Goal: Task Accomplishment & Management: Complete application form

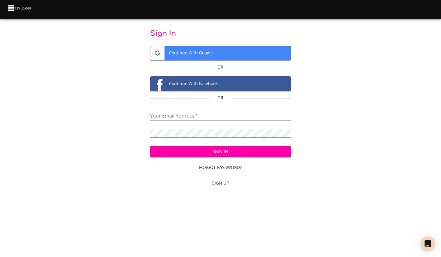
click at [411, 109] on div "Sign In Continue With Google Or Continue With Facebook Or Your Email Address   …" at bounding box center [221, 109] width 422 height 161
click at [221, 184] on span "Sign Up" at bounding box center [221, 183] width 136 height 8
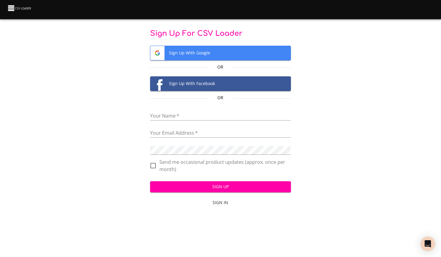
click at [192, 111] on div "Your Name   *" at bounding box center [220, 114] width 141 height 14
click at [184, 114] on input "text" at bounding box center [220, 116] width 141 height 9
type input "[PERSON_NAME]"
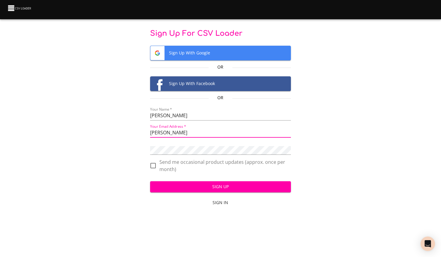
drag, startPoint x: 192, startPoint y: 133, endPoint x: 152, endPoint y: 133, distance: 39.9
click at [152, 133] on input "michelle" at bounding box center [220, 133] width 141 height 9
type input "michelle"
click at [340, 129] on div "Sign Up For CSV Loader Sign Up With Google Or Sign Up With Facebook Or Your Nam…" at bounding box center [221, 119] width 422 height 180
drag, startPoint x: 179, startPoint y: 131, endPoint x: 135, endPoint y: 132, distance: 43.3
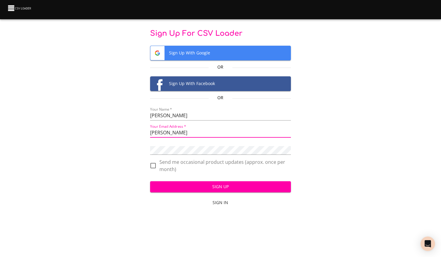
click at [135, 132] on div "Sign Up For CSV Loader Sign Up With Google Or Sign Up With Facebook Or Your Nam…" at bounding box center [221, 119] width 422 height 180
type input "michelle.scoles@neweracap.com"
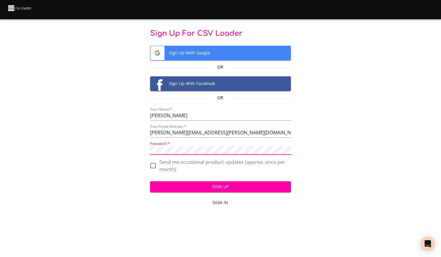
click at [349, 138] on div "Sign Up For CSV Loader Sign Up With Google Or Sign Up With Facebook Or Your Nam…" at bounding box center [221, 119] width 422 height 180
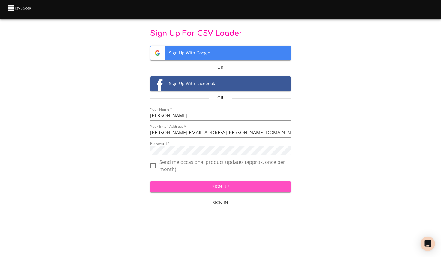
click at [196, 186] on span "Sign Up" at bounding box center [220, 187] width 131 height 8
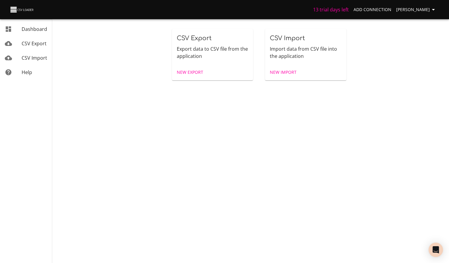
click at [276, 69] on span "New Import" at bounding box center [283, 73] width 27 height 8
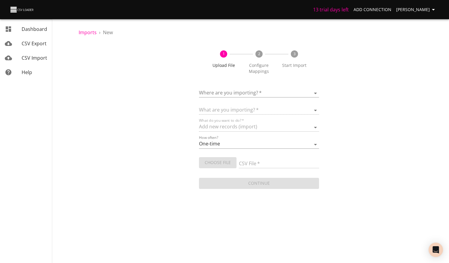
click at [249, 92] on body "13 trial days left Add Connection Michelle Dashboard CSV Export CSV Import Help…" at bounding box center [224, 131] width 449 height 263
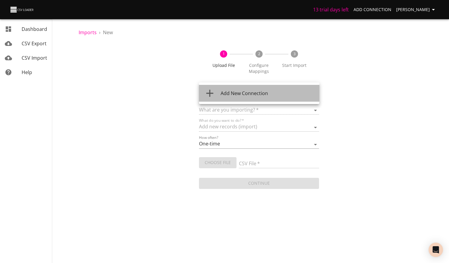
click at [245, 93] on span "Add New Connection" at bounding box center [244, 93] width 47 height 7
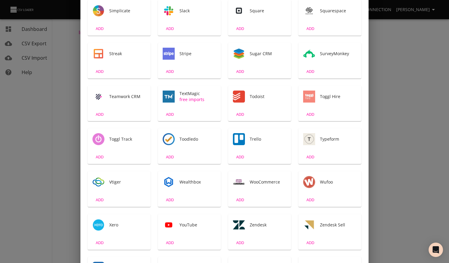
scroll to position [967, 0]
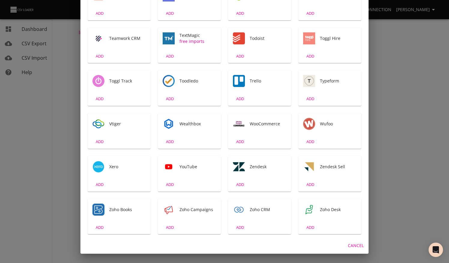
click at [250, 168] on span "Zendesk" at bounding box center [268, 167] width 37 height 6
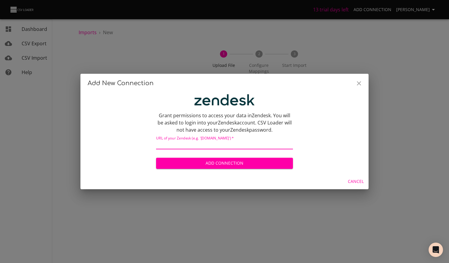
click at [230, 144] on input "text" at bounding box center [224, 145] width 137 height 9
paste input "https://necchargebacks.zendesk.com/agent/home/tickets?sort=newest"
type input "https://necchargebacks.zendesk.com/agent/home/tickets?sort=newest"
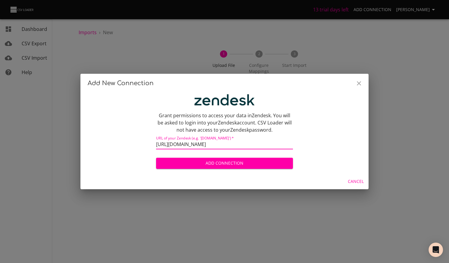
click at [237, 161] on span "Add Connection" at bounding box center [224, 164] width 127 height 8
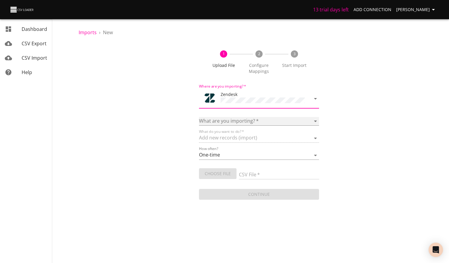
click at [252, 119] on select "Article categories Articles Comments Organizations Ticket forms Tickets Users" at bounding box center [259, 121] width 120 height 9
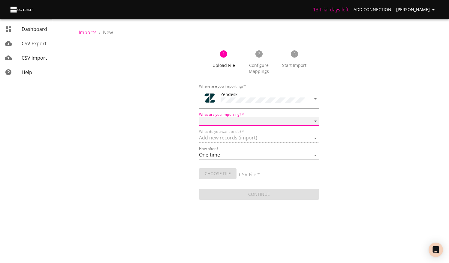
select select "tickets"
click at [199, 117] on select "Article categories Articles Comments Organizations Ticket forms Tickets Users" at bounding box center [259, 121] width 120 height 9
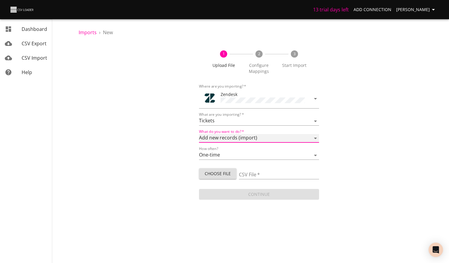
click at [253, 134] on select "Add new records (import) Update existing records (update) Add new and update ex…" at bounding box center [259, 138] width 120 height 9
click at [199, 134] on select "Add new records (import) Update existing records (update) Add new and update ex…" at bounding box center [259, 138] width 120 height 9
click at [232, 154] on select "One-time Auto import" at bounding box center [259, 155] width 120 height 9
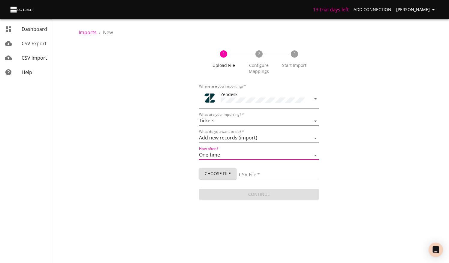
click at [340, 140] on div "1 Upload File 2 Configure Mappings 3 Start Import Where are you importing?   * …" at bounding box center [259, 122] width 361 height 158
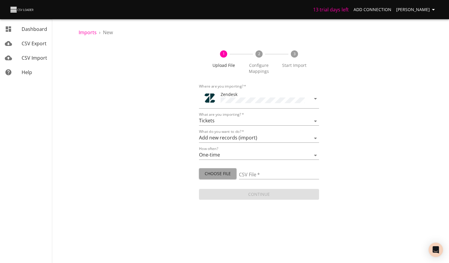
click at [226, 174] on span "Choose File" at bounding box center [218, 174] width 28 height 8
type input "Zendesk test [DATE].csv"
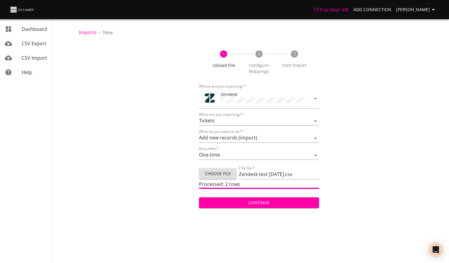
click at [261, 204] on span "Continue" at bounding box center [259, 203] width 111 height 8
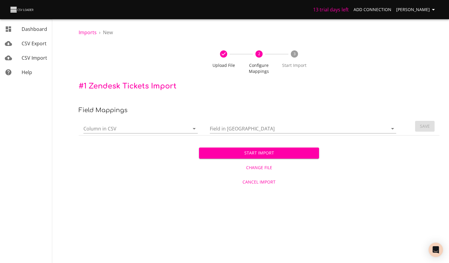
click at [194, 129] on icon "Open" at bounding box center [194, 129] width 3 height 2
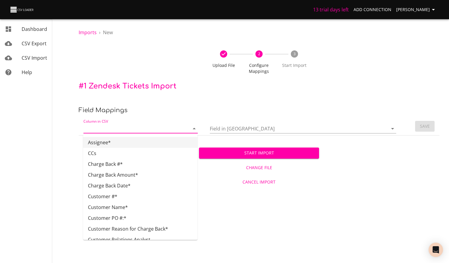
click at [140, 144] on li "Assignee*" at bounding box center [140, 142] width 114 height 11
type input "Assignee*"
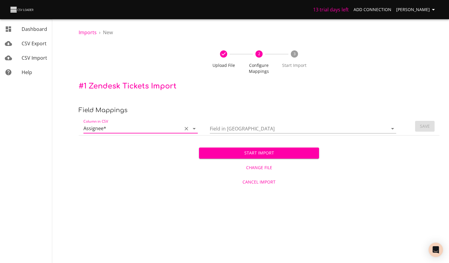
click at [269, 130] on input "Field in [GEOGRAPHIC_DATA]" at bounding box center [294, 128] width 168 height 9
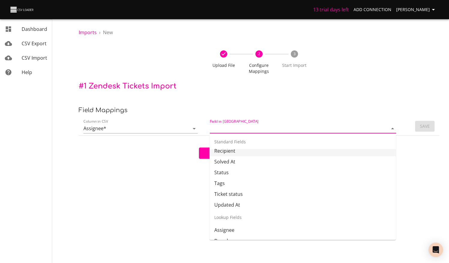
scroll to position [90, 0]
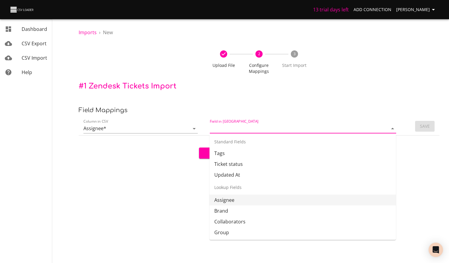
click at [237, 201] on li "Assignee" at bounding box center [303, 200] width 187 height 11
type input "Assignee"
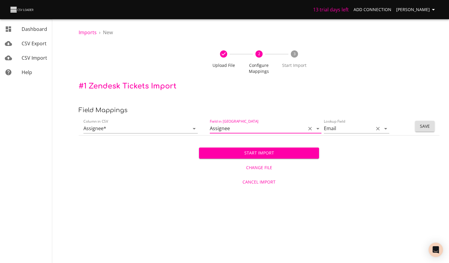
click at [360, 132] on input "Email" at bounding box center [347, 128] width 47 height 9
click at [425, 158] on div "Start Import Change File Cancel Import" at bounding box center [259, 162] width 361 height 53
click at [424, 128] on span "Save" at bounding box center [425, 127] width 10 height 8
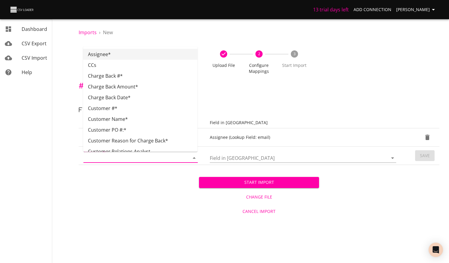
click at [123, 158] on input "Column in CSV" at bounding box center [131, 157] width 96 height 9
click at [94, 68] on li "CCs" at bounding box center [140, 65] width 114 height 11
type input "CCs"
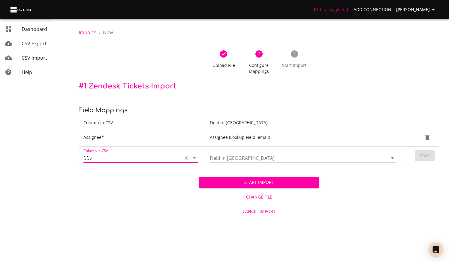
click at [389, 159] on icon "Open" at bounding box center [392, 158] width 7 height 7
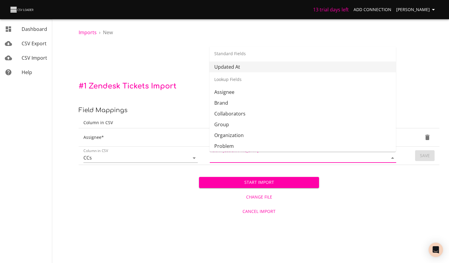
scroll to position [116, 0]
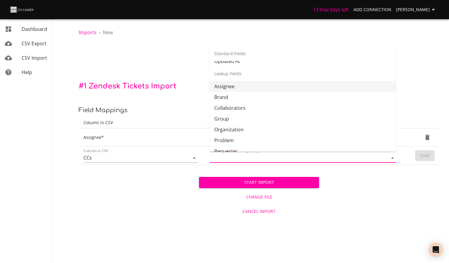
click at [232, 88] on li "Assignee" at bounding box center [303, 86] width 187 height 11
type input "Assignee"
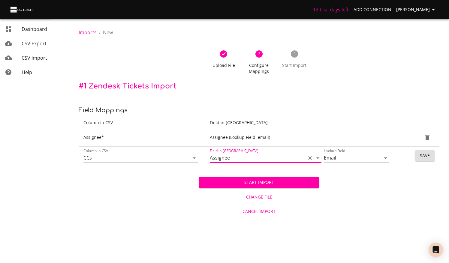
click at [423, 155] on span "Save" at bounding box center [425, 156] width 10 height 8
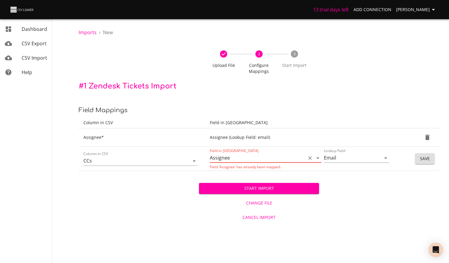
click at [319, 158] on icon "Open" at bounding box center [318, 159] width 3 height 2
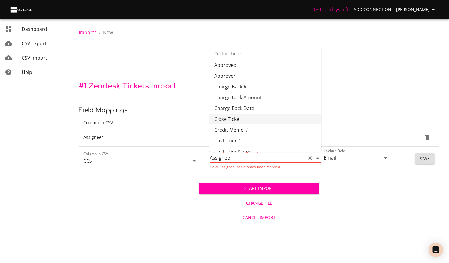
scroll to position [300, 0]
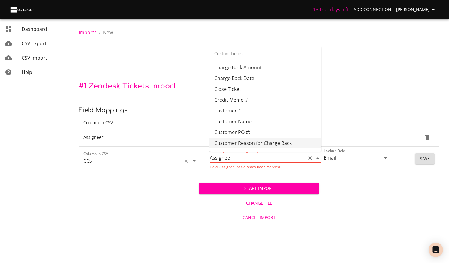
click at [197, 161] on icon "Open" at bounding box center [194, 161] width 7 height 7
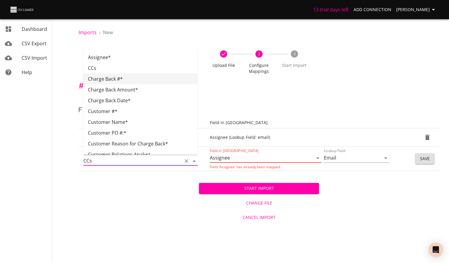
click at [126, 81] on li "Charge Back #*" at bounding box center [140, 79] width 114 height 11
type input "Charge Back #*"
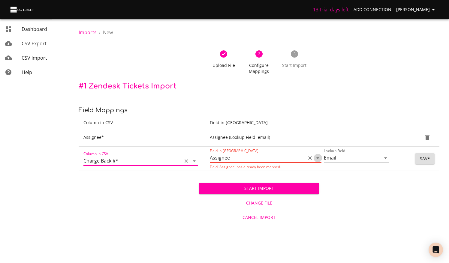
click at [317, 156] on icon "Open" at bounding box center [317, 158] width 7 height 7
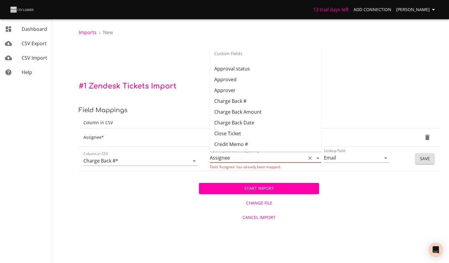
scroll to position [237, 0]
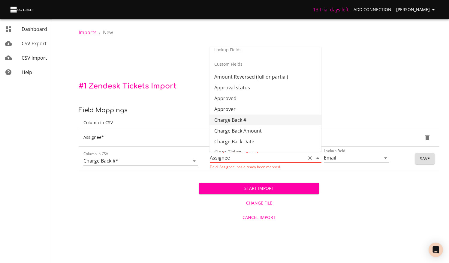
click at [247, 121] on li "Charge Back #" at bounding box center [266, 120] width 112 height 11
type input "Charge Back #"
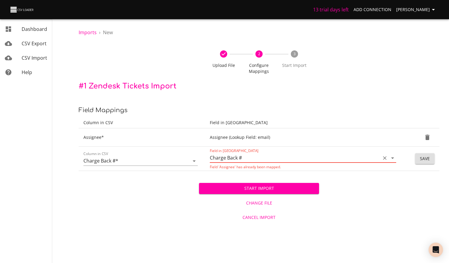
click at [393, 160] on icon "Open" at bounding box center [392, 158] width 7 height 7
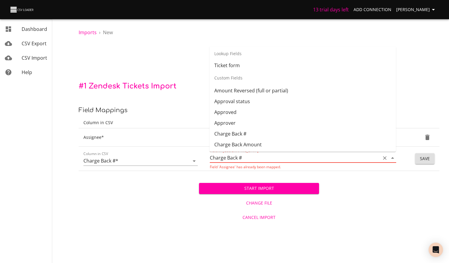
scroll to position [240, 0]
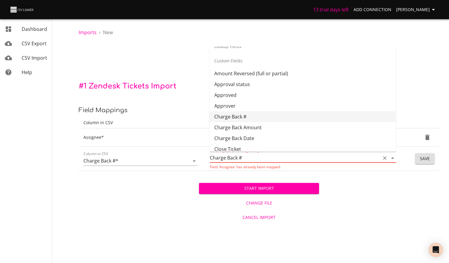
click at [257, 115] on li "Charge Back #" at bounding box center [303, 116] width 187 height 11
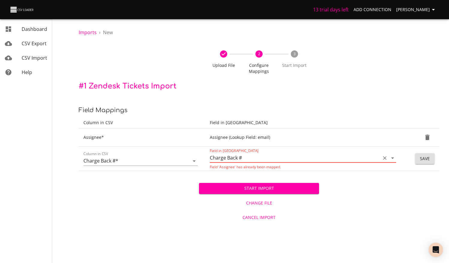
click at [430, 159] on span "Save" at bounding box center [425, 159] width 10 height 8
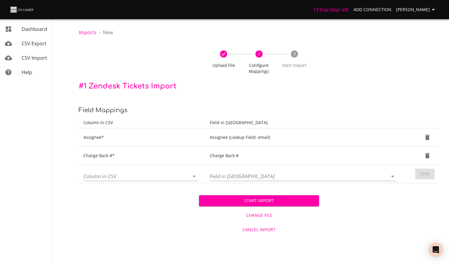
click at [192, 176] on icon "Open" at bounding box center [194, 176] width 7 height 7
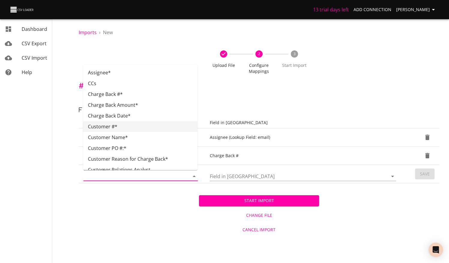
click at [115, 128] on li "Customer #*" at bounding box center [140, 126] width 114 height 11
type input "Customer #*"
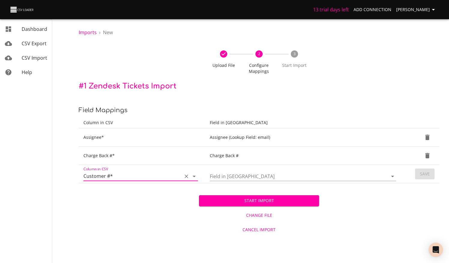
click at [393, 175] on icon "Open" at bounding box center [392, 176] width 7 height 7
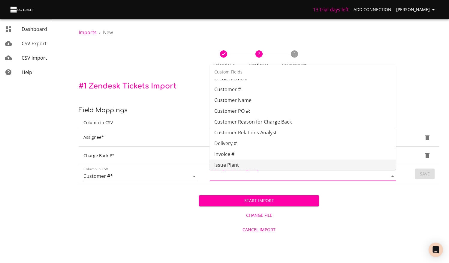
scroll to position [331, 0]
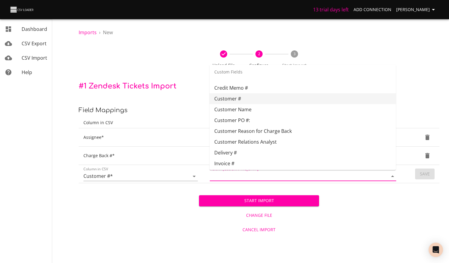
click at [241, 100] on li "Customer #" at bounding box center [303, 98] width 187 height 11
type input "Customer #"
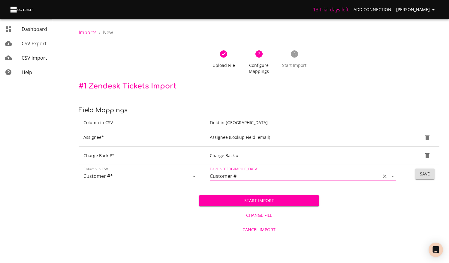
click at [423, 174] on span "Save" at bounding box center [425, 175] width 10 height 8
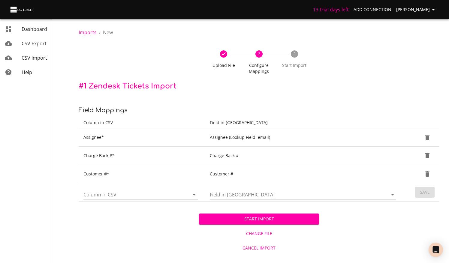
click at [195, 192] on icon "Open" at bounding box center [194, 194] width 7 height 7
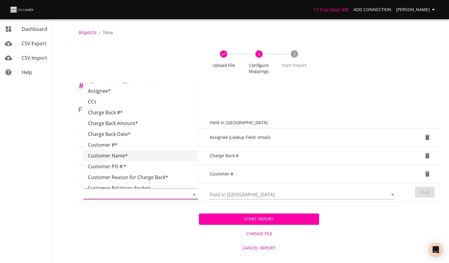
click at [115, 156] on li "Customer Name*" at bounding box center [140, 155] width 114 height 11
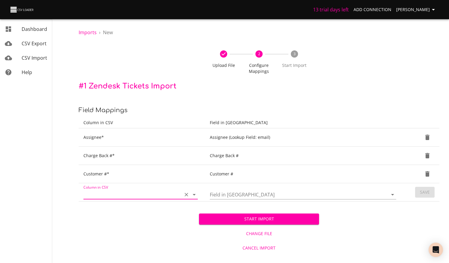
type input "Customer Name*"
click at [394, 193] on icon "Open" at bounding box center [392, 194] width 7 height 7
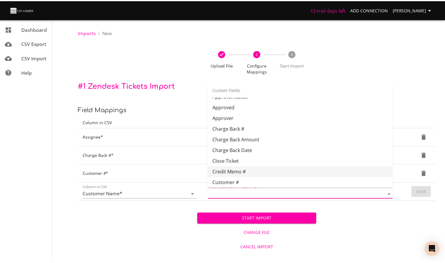
scroll to position [295, 0]
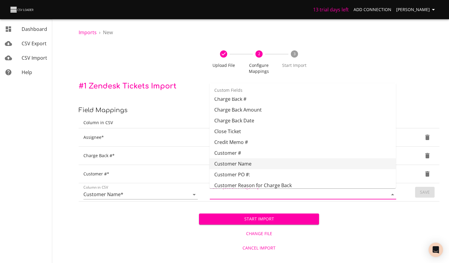
click at [257, 166] on li "Customer Name" at bounding box center [303, 164] width 187 height 11
type input "Customer Name"
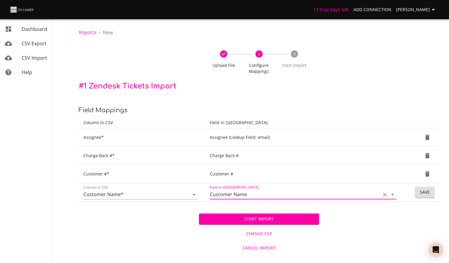
click at [427, 194] on span "Save" at bounding box center [425, 193] width 10 height 8
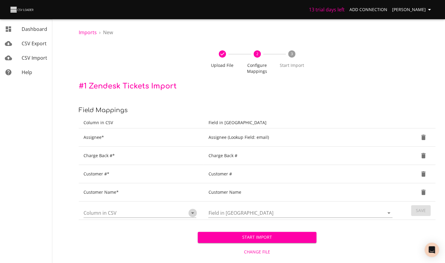
click at [192, 213] on icon "Open" at bounding box center [192, 214] width 3 height 2
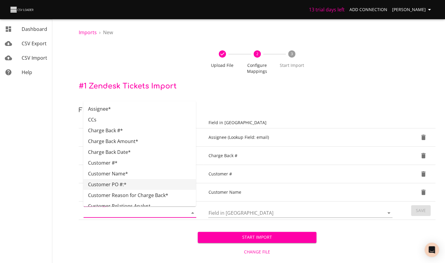
click at [126, 184] on li "Customer PO #:*" at bounding box center [139, 184] width 113 height 11
type input "Customer PO #:*"
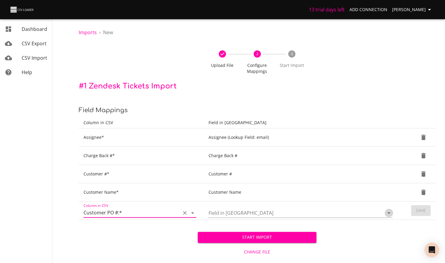
click at [390, 212] on icon "Open" at bounding box center [388, 213] width 7 height 7
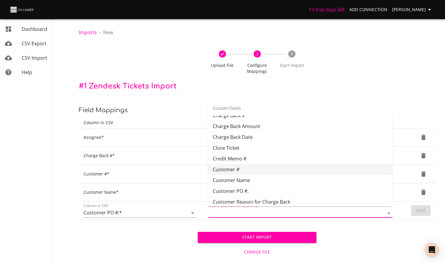
scroll to position [305, 0]
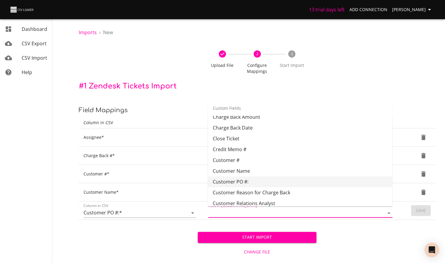
click at [259, 184] on li "Customer PO #:" at bounding box center [300, 182] width 184 height 11
type input "Customer PO #:"
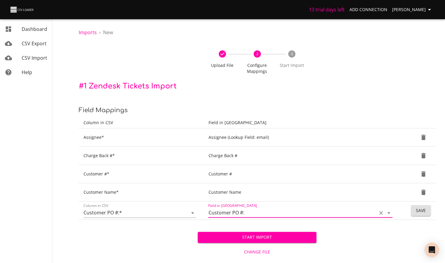
click at [423, 209] on span "Save" at bounding box center [421, 211] width 10 height 8
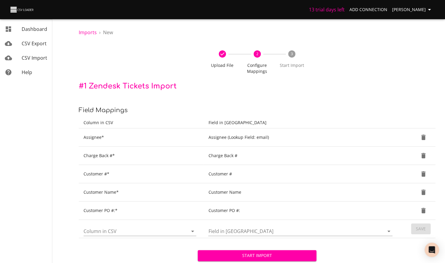
click at [192, 231] on icon "Open" at bounding box center [192, 232] width 3 height 2
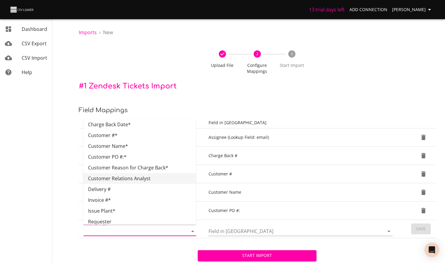
scroll to position [60, 0]
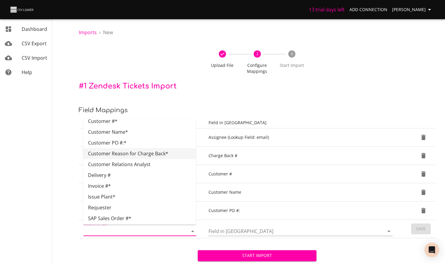
click at [135, 152] on li "Customer Reason for Charge Back*" at bounding box center [139, 153] width 113 height 11
type input "Customer Reason for Charge Back*"
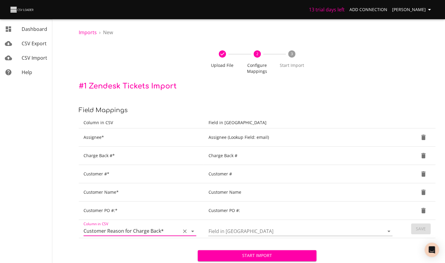
click at [389, 230] on icon "Open" at bounding box center [388, 231] width 7 height 7
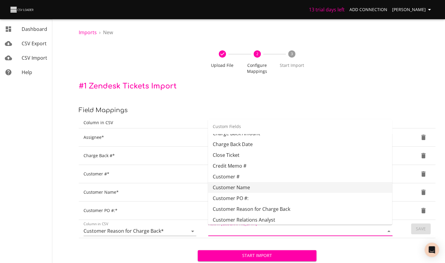
scroll to position [316, 0]
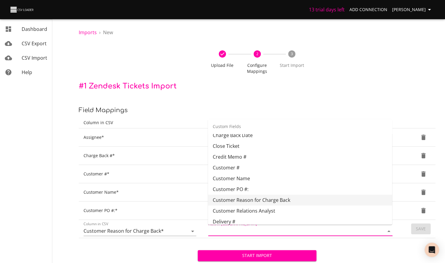
click at [273, 203] on li "Customer Reason for Charge Back" at bounding box center [300, 200] width 184 height 11
type input "Customer Reason for Charge Back"
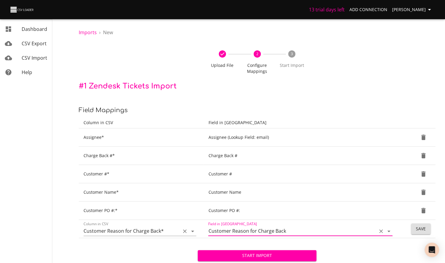
click at [194, 231] on icon "Open" at bounding box center [192, 231] width 7 height 7
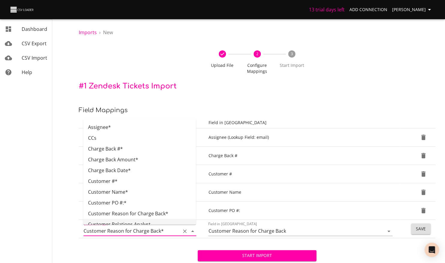
click at [376, 256] on div "Start Import Change File Cancel Import" at bounding box center [257, 264] width 357 height 53
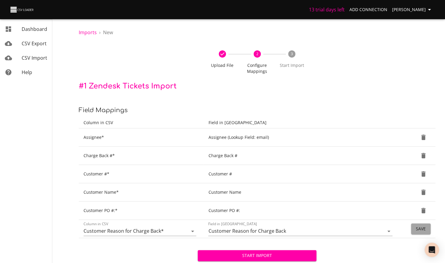
click at [419, 229] on span "Save" at bounding box center [421, 230] width 10 height 8
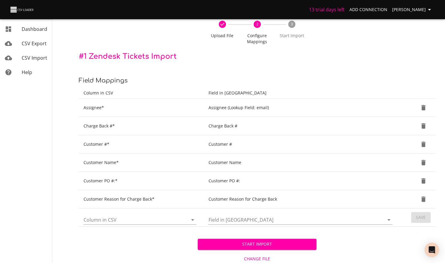
scroll to position [46, 0]
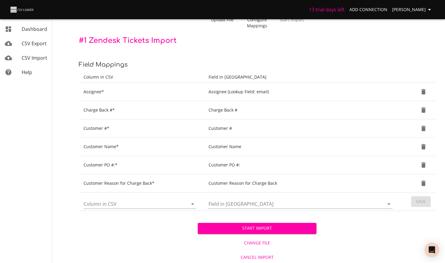
click at [190, 201] on icon "Open" at bounding box center [192, 204] width 7 height 7
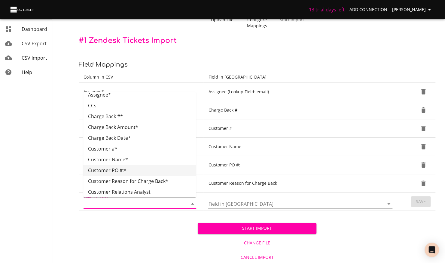
scroll to position [35, 0]
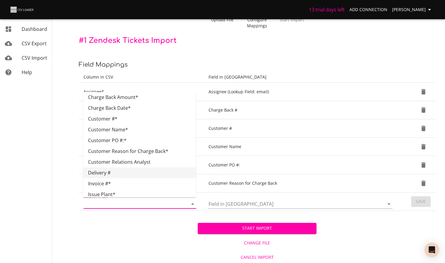
click at [148, 168] on li "Delivery #" at bounding box center [139, 173] width 113 height 11
type input "Delivery #"
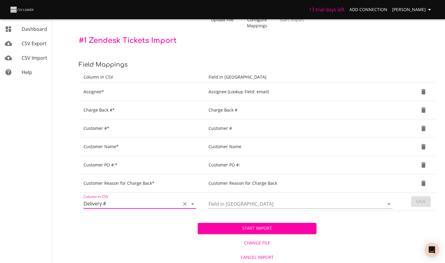
click at [390, 202] on icon "Open" at bounding box center [388, 204] width 7 height 7
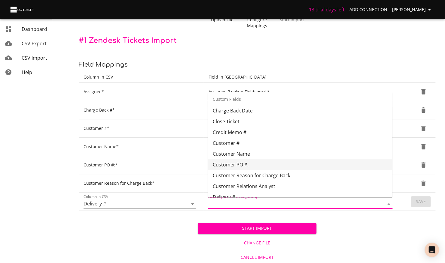
scroll to position [327, 0]
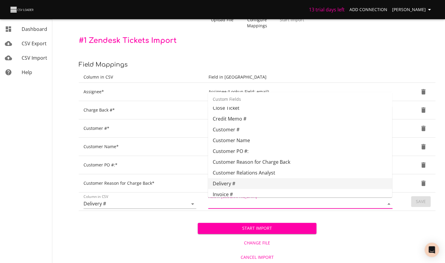
click at [256, 184] on li "Delivery #" at bounding box center [300, 183] width 184 height 11
type input "Delivery #"
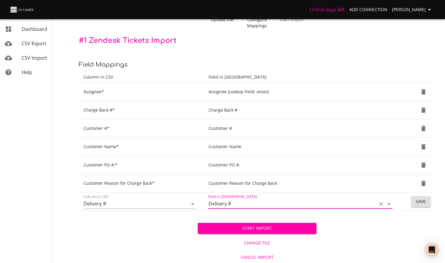
click at [423, 200] on span "Save" at bounding box center [421, 202] width 10 height 8
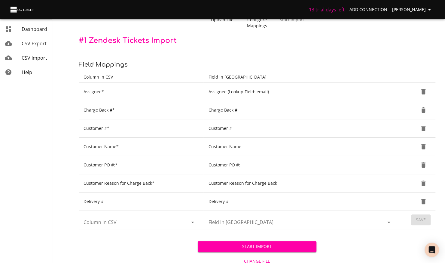
click at [193, 222] on icon "Open" at bounding box center [192, 223] width 3 height 2
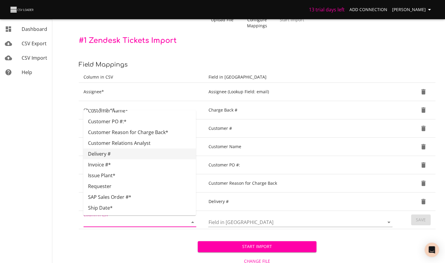
scroll to position [72, 0]
click at [112, 164] on li "Invoice #*" at bounding box center [139, 164] width 113 height 11
type input "Invoice #*"
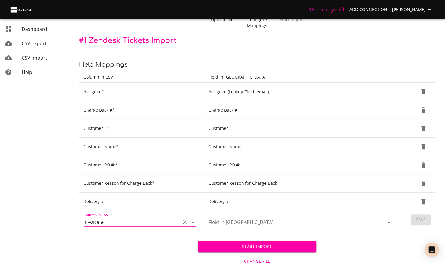
click at [390, 220] on icon "Open" at bounding box center [388, 222] width 7 height 7
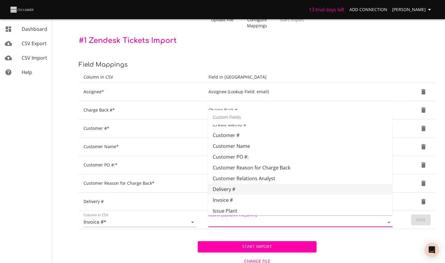
scroll to position [349, 0]
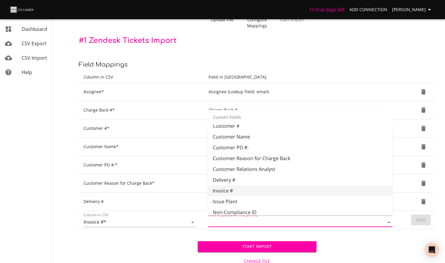
click at [232, 190] on li "Invoice #" at bounding box center [300, 191] width 184 height 11
type input "Invoice #"
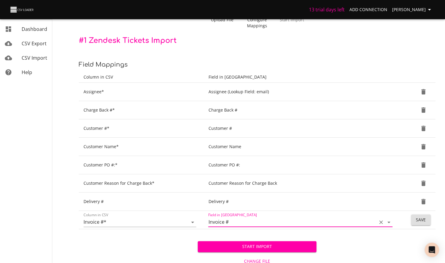
click at [420, 222] on span "Save" at bounding box center [421, 221] width 10 height 8
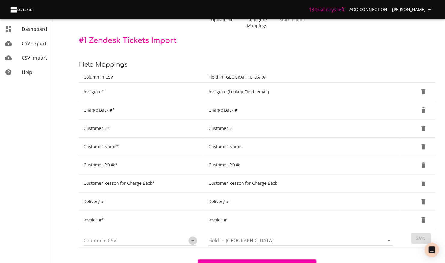
click at [193, 240] on icon "Open" at bounding box center [192, 241] width 3 height 2
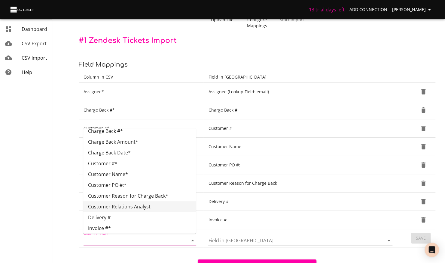
scroll to position [57, 0]
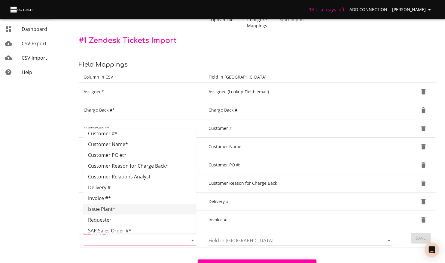
click at [111, 211] on li "Issue Plant*" at bounding box center [139, 209] width 113 height 11
type input "Issue Plant*"
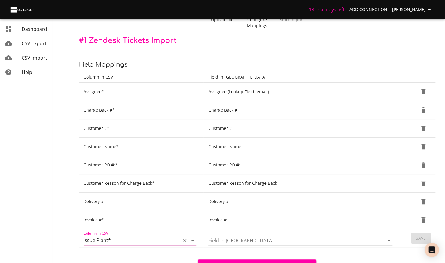
click at [386, 238] on icon "Open" at bounding box center [388, 240] width 7 height 7
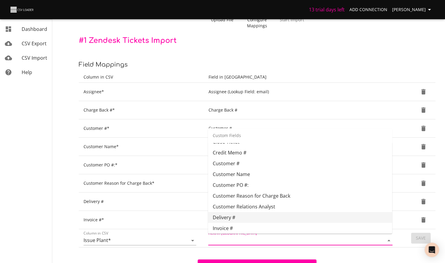
scroll to position [360, 0]
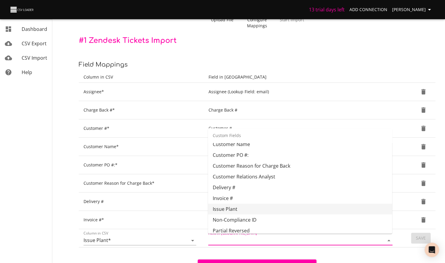
click at [246, 211] on li "Issue Plant" at bounding box center [300, 209] width 184 height 11
type input "Issue Plant"
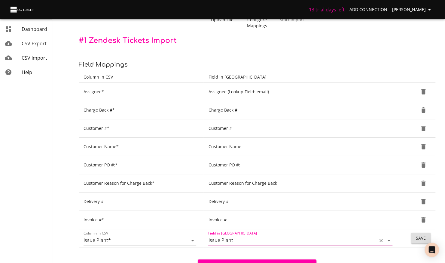
click at [417, 237] on span "Save" at bounding box center [421, 239] width 10 height 8
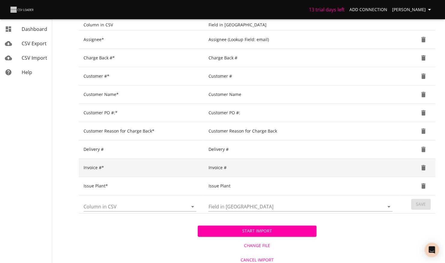
scroll to position [100, 0]
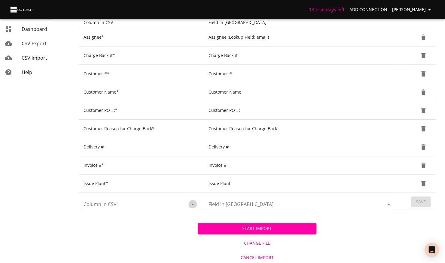
click at [193, 204] on icon "Open" at bounding box center [192, 205] width 3 height 2
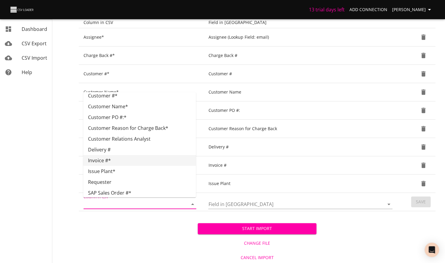
scroll to position [68, 0]
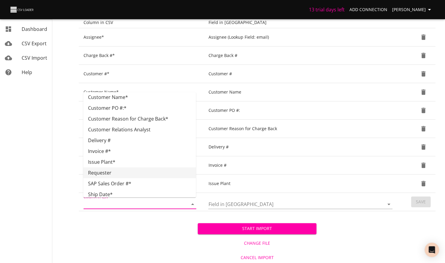
click at [121, 171] on li "Requester" at bounding box center [139, 173] width 113 height 11
type input "Requester"
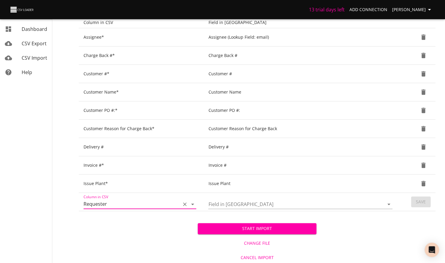
click at [391, 201] on icon "Open" at bounding box center [388, 204] width 7 height 7
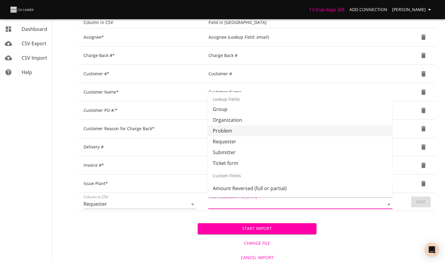
scroll to position [180, 0]
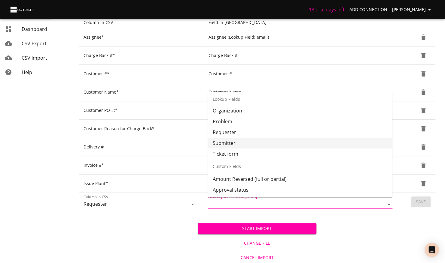
click at [231, 144] on li "Submitter" at bounding box center [300, 143] width 184 height 11
type input "Submitter"
click at [231, 144] on td "Delivery #" at bounding box center [301, 147] width 196 height 18
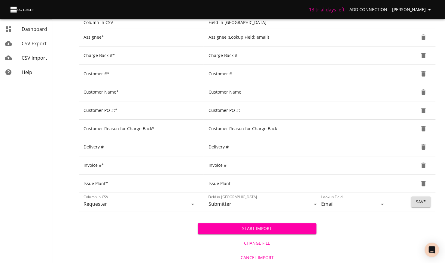
click at [420, 202] on span "Save" at bounding box center [421, 203] width 10 height 8
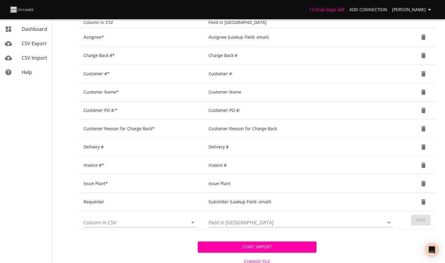
click at [192, 221] on icon "Open" at bounding box center [192, 222] width 7 height 7
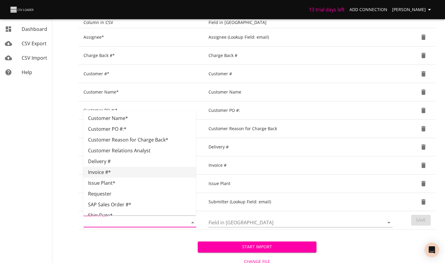
scroll to position [72, 0]
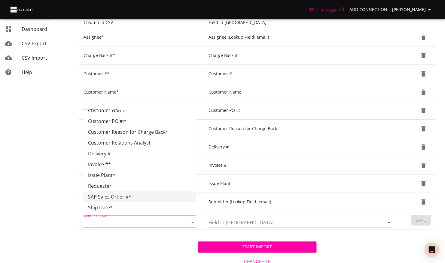
click at [136, 193] on li "SAP Sales Order #*" at bounding box center [139, 197] width 113 height 11
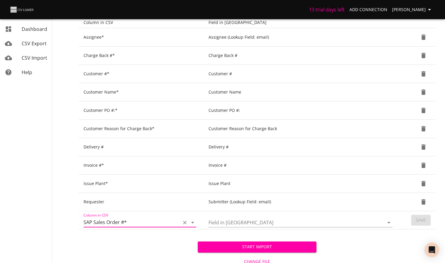
click at [388, 222] on icon "Open" at bounding box center [388, 223] width 3 height 2
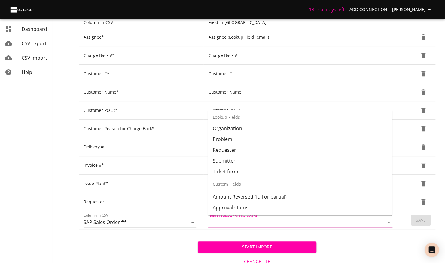
scroll to position [178, 0]
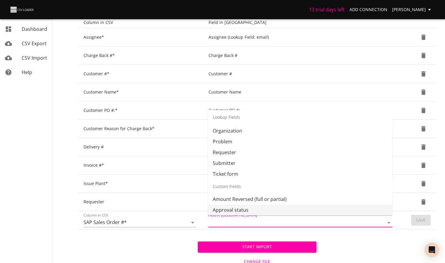
click at [160, 241] on div "Start Import Change File Cancel Import" at bounding box center [257, 256] width 357 height 53
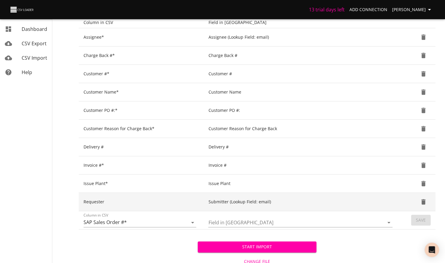
click at [395, 202] on td "Submitter (Lookup Field: email)" at bounding box center [301, 202] width 196 height 18
click at [423, 201] on icon "Delete" at bounding box center [423, 201] width 4 height 5
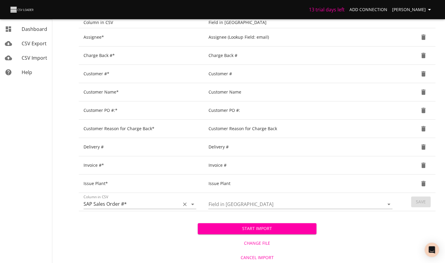
click at [193, 204] on icon "Open" at bounding box center [192, 205] width 3 height 2
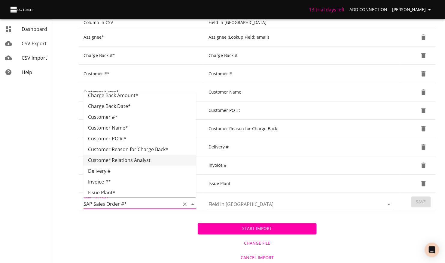
scroll to position [72, 0]
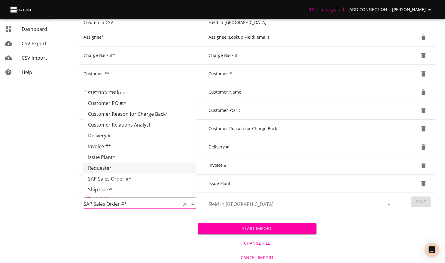
click at [107, 168] on li "Requester" at bounding box center [139, 168] width 113 height 11
type input "Requester"
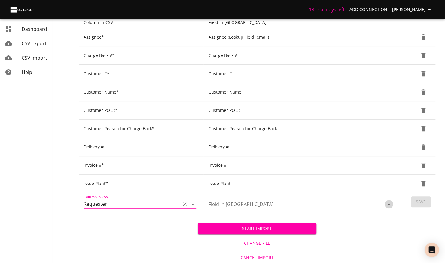
click at [389, 201] on icon "Open" at bounding box center [388, 204] width 7 height 7
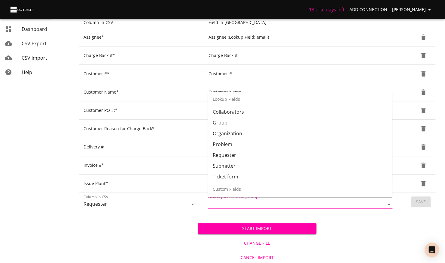
scroll to position [148, 0]
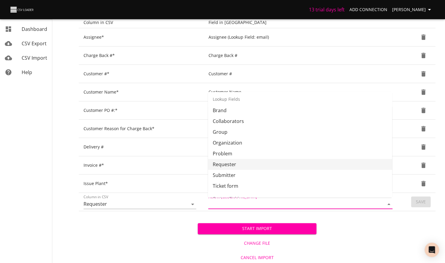
click at [222, 163] on li "Requester" at bounding box center [300, 164] width 184 height 11
type input "Requester"
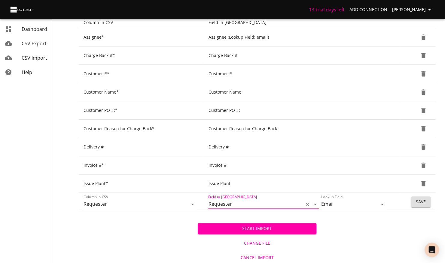
click at [430, 202] on td "Save" at bounding box center [417, 202] width 36 height 18
click at [417, 199] on span "Save" at bounding box center [421, 203] width 10 height 8
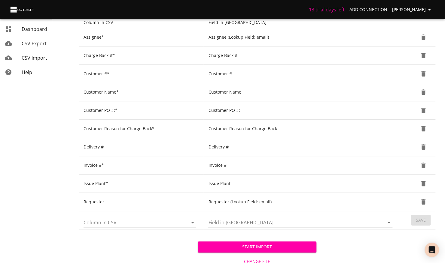
click at [192, 220] on icon "Open" at bounding box center [192, 222] width 7 height 7
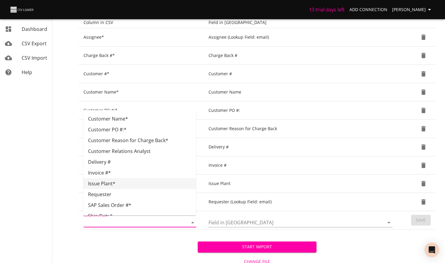
scroll to position [72, 0]
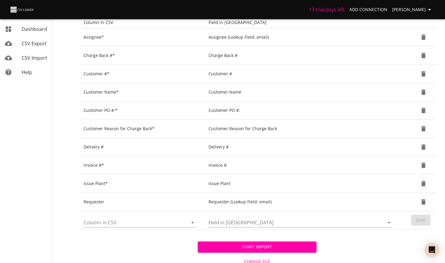
click at [63, 174] on nav "Dashboard CSV Export CSV Import Help" at bounding box center [34, 92] width 69 height 384
click at [195, 221] on icon "Open" at bounding box center [192, 222] width 7 height 7
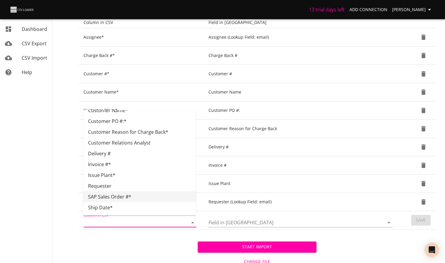
click at [125, 198] on li "SAP Sales Order #*" at bounding box center [139, 197] width 113 height 11
type input "SAP Sales Order #*"
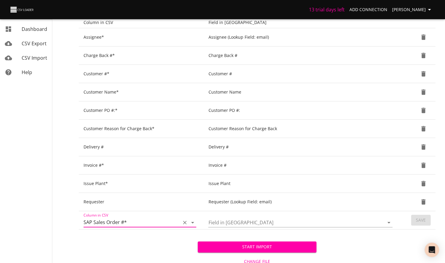
click at [389, 222] on icon "Open" at bounding box center [388, 223] width 3 height 2
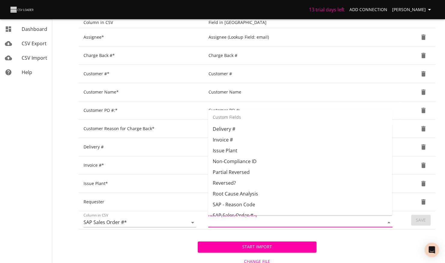
scroll to position [418, 0]
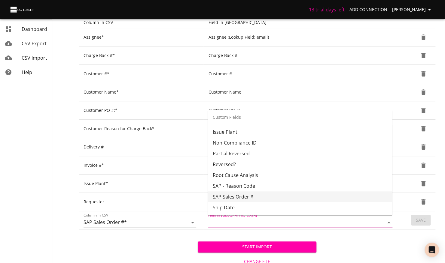
click at [241, 196] on li "SAP Sales Order #" at bounding box center [300, 197] width 184 height 11
type input "SAP Sales Order #"
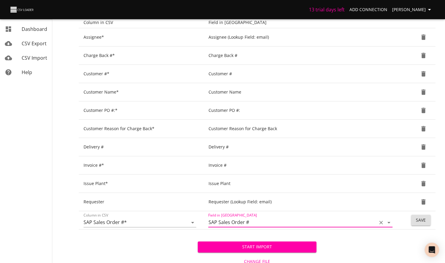
click at [419, 220] on span "Save" at bounding box center [421, 221] width 10 height 8
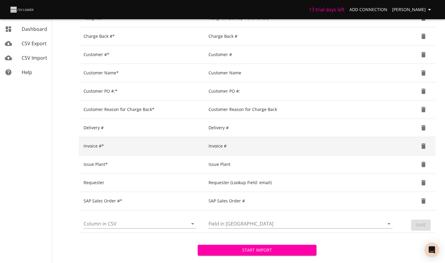
scroll to position [137, 0]
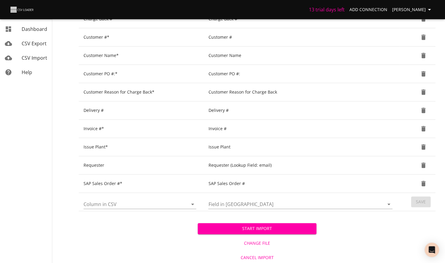
click at [193, 205] on icon "Open" at bounding box center [192, 204] width 7 height 7
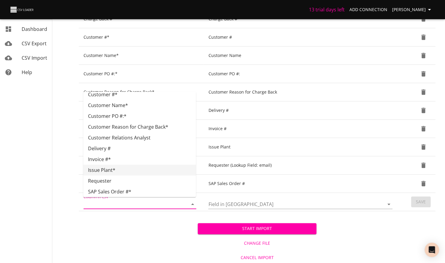
scroll to position [72, 0]
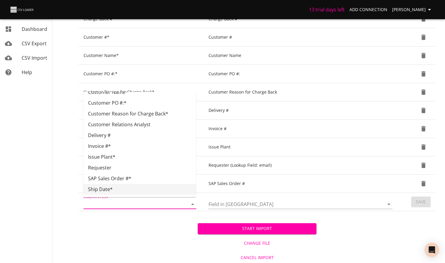
click at [115, 188] on li "Ship Date*" at bounding box center [139, 189] width 113 height 11
type input "Ship Date*"
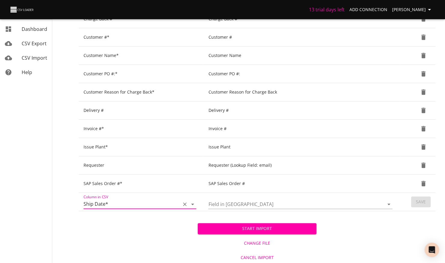
click at [388, 204] on icon "Open" at bounding box center [388, 204] width 7 height 7
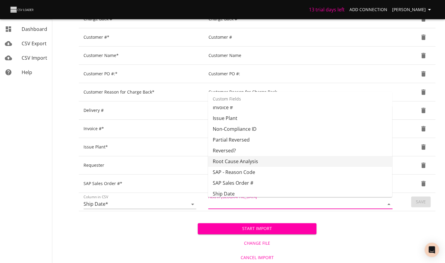
scroll to position [418, 0]
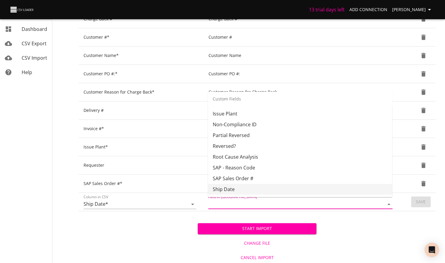
click at [256, 190] on li "Ship Date" at bounding box center [300, 189] width 184 height 11
type input "Ship Date"
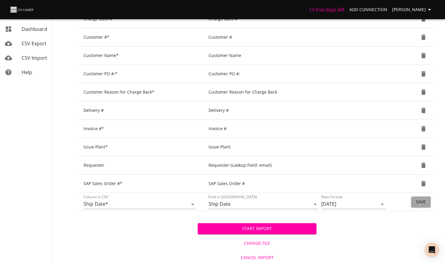
click at [424, 199] on span "Save" at bounding box center [421, 203] width 10 height 8
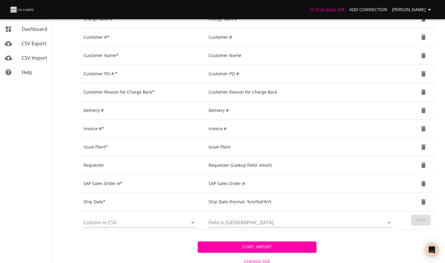
click at [194, 220] on icon "Open" at bounding box center [192, 222] width 7 height 7
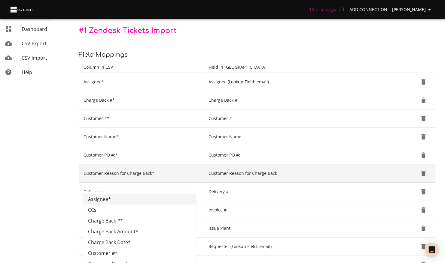
scroll to position [17, 0]
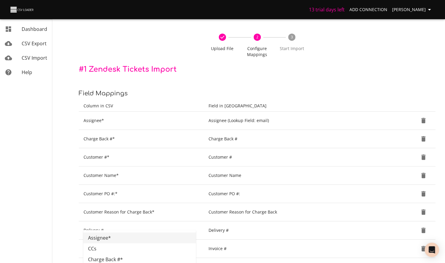
click at [53, 155] on nav "Dashboard CSV Export CSV Import Help" at bounding box center [34, 193] width 69 height 420
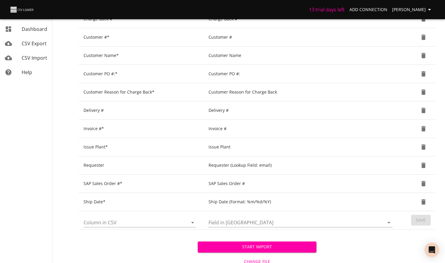
scroll to position [155, 0]
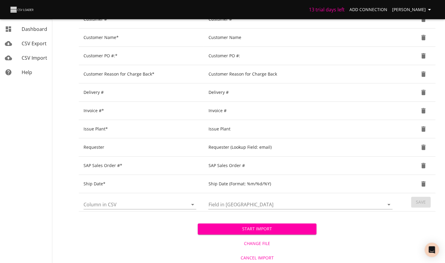
click at [283, 229] on span "Start Import" at bounding box center [256, 230] width 109 height 8
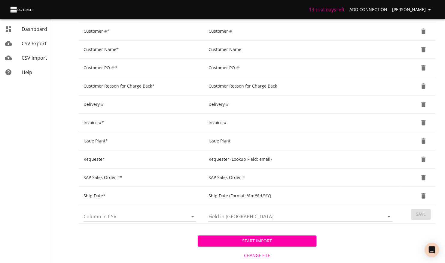
scroll to position [180, 0]
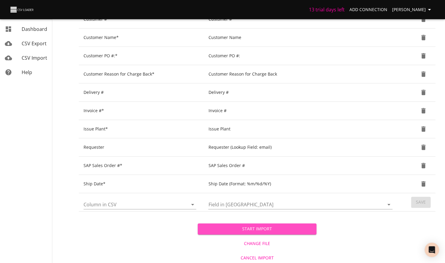
click at [251, 228] on span "Start Import" at bounding box center [256, 230] width 109 height 8
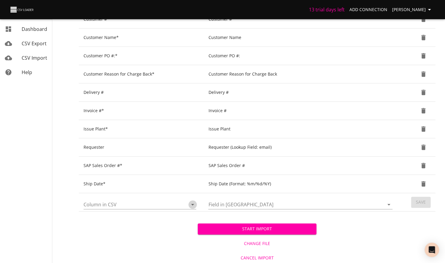
click at [192, 204] on icon "Open" at bounding box center [192, 204] width 7 height 7
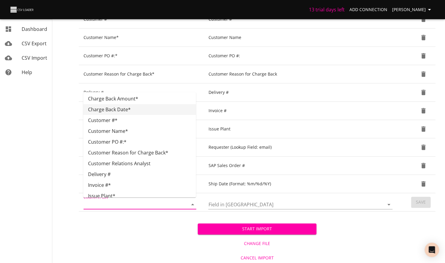
scroll to position [72, 0]
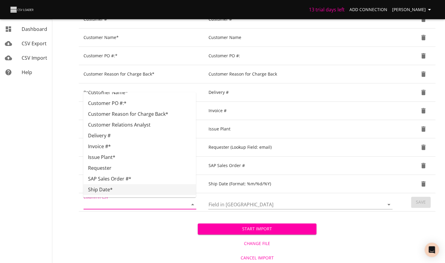
click at [135, 232] on div "Start Import Change File Cancel Import" at bounding box center [257, 238] width 357 height 53
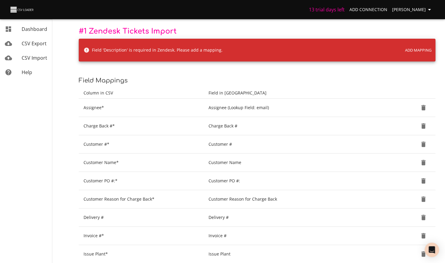
scroll to position [30, 0]
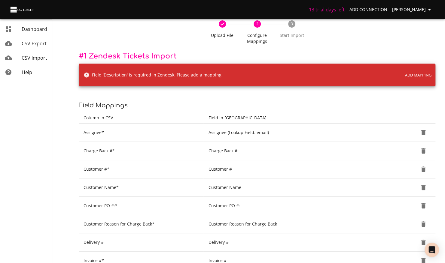
click at [407, 74] on span "Add Mapping" at bounding box center [418, 75] width 26 height 7
type input "Description"
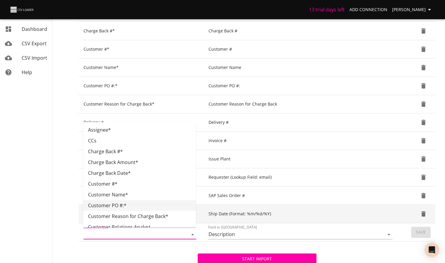
scroll to position [180, 0]
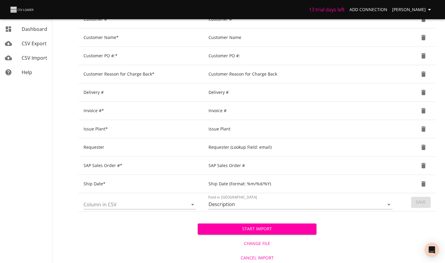
click at [173, 247] on div "Start Import Change File Cancel Import" at bounding box center [257, 238] width 357 height 53
click at [192, 201] on icon "Open" at bounding box center [192, 204] width 7 height 7
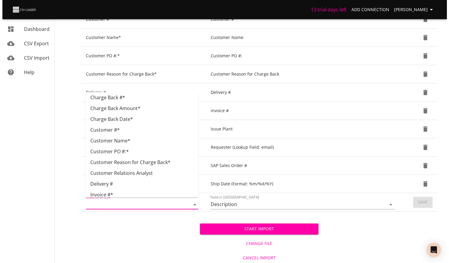
scroll to position [12, 0]
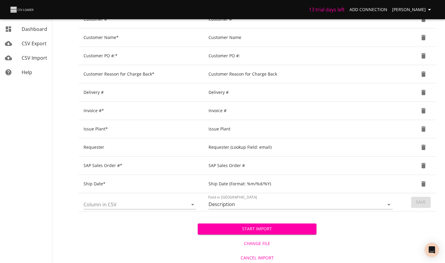
click at [263, 243] on span "Change File" at bounding box center [257, 244] width 114 height 8
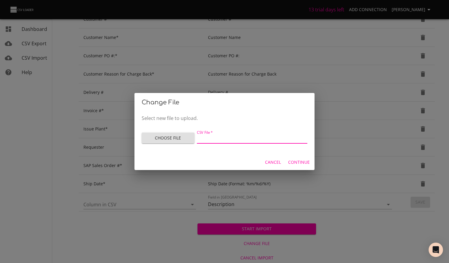
click at [225, 137] on input "CSV File   *" at bounding box center [252, 139] width 111 height 9
type input "Zendesk test [DATE].csv"
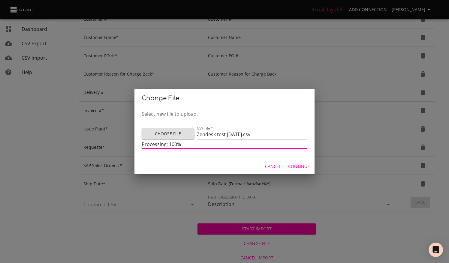
click at [302, 167] on span "Continue" at bounding box center [299, 167] width 22 height 8
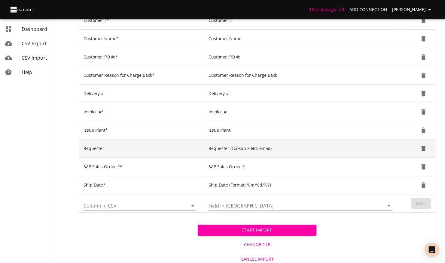
scroll to position [155, 0]
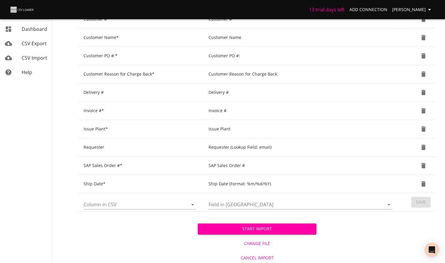
click at [189, 203] on icon "Open" at bounding box center [192, 204] width 7 height 7
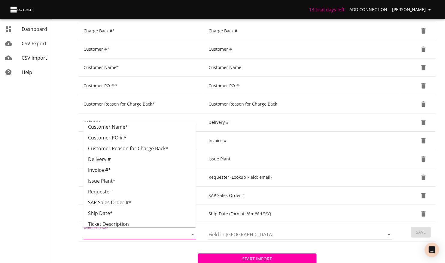
scroll to position [72, 0]
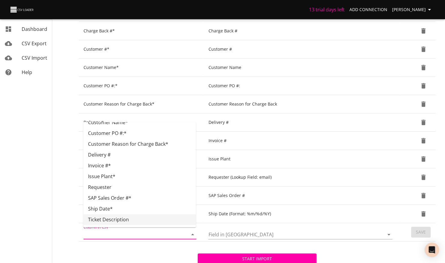
click at [120, 224] on li "Ticket Description" at bounding box center [139, 219] width 113 height 11
type input "Ticket Description"
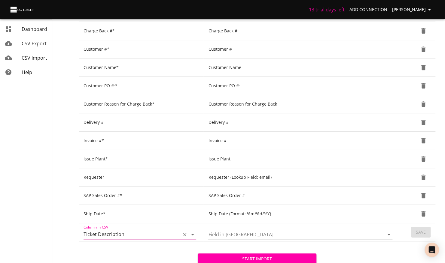
click at [338, 232] on input "Field in [GEOGRAPHIC_DATA]" at bounding box center [290, 234] width 165 height 9
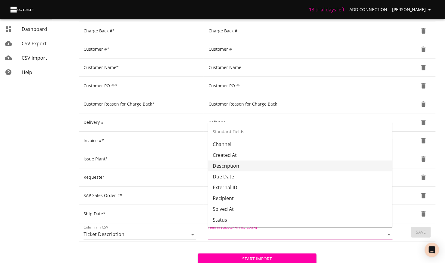
click at [234, 168] on li "Description" at bounding box center [300, 166] width 184 height 11
type input "Description"
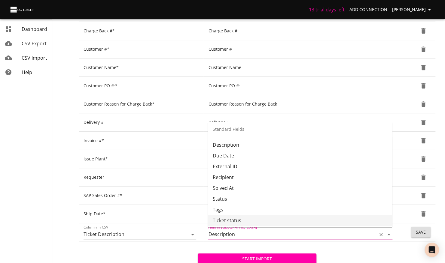
scroll to position [30, 0]
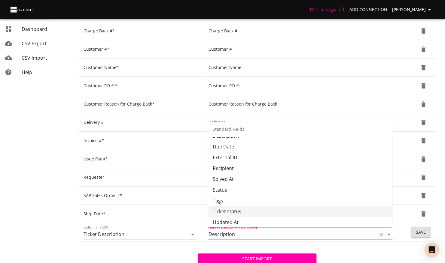
click at [424, 229] on span "Save" at bounding box center [421, 233] width 10 height 8
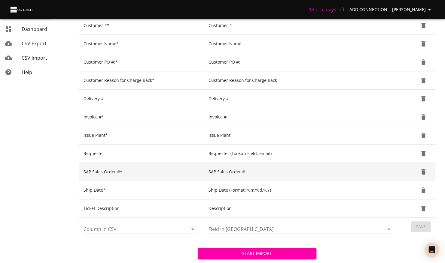
scroll to position [173, 0]
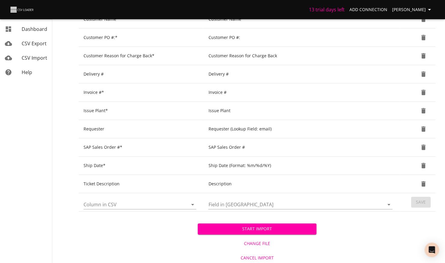
click at [236, 226] on span "Start Import" at bounding box center [256, 230] width 109 height 8
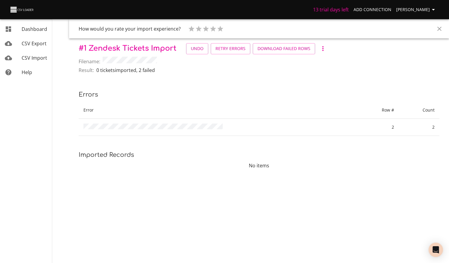
click at [276, 87] on div "Imports › # 1 Zendesk Tickets Import How would you rate your import experience?…" at bounding box center [259, 92] width 380 height 184
click at [267, 83] on div "Imports › # 1 Zendesk Tickets Import How would you rate your import experience?…" at bounding box center [259, 92] width 380 height 184
click at [322, 49] on icon "button" at bounding box center [323, 48] width 7 height 7
click at [260, 78] on div at bounding box center [224, 131] width 449 height 263
click at [230, 82] on div "Imports › # 1 Zendesk Tickets Import How would you rate your import experience?…" at bounding box center [259, 92] width 380 height 184
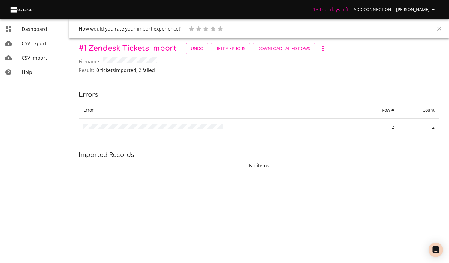
click at [439, 26] on icon "Close" at bounding box center [439, 28] width 7 height 7
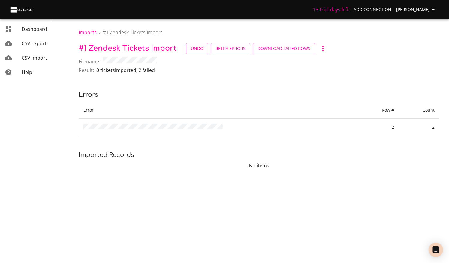
click at [204, 99] on div "Errors Error Row # Count 2 2" at bounding box center [259, 113] width 361 height 46
click at [200, 52] on span "Undo" at bounding box center [197, 49] width 13 height 8
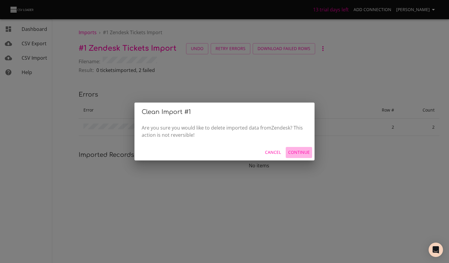
click at [298, 148] on button "Continue" at bounding box center [299, 152] width 26 height 11
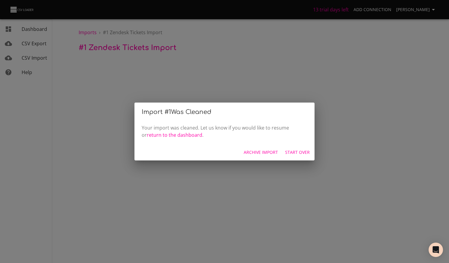
click at [298, 154] on span "Start Over" at bounding box center [297, 153] width 25 height 8
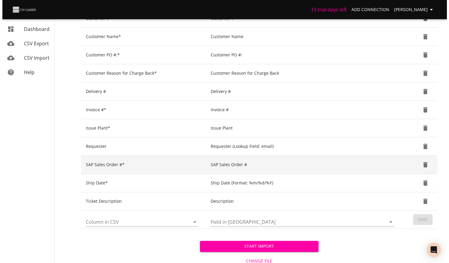
scroll to position [159, 0]
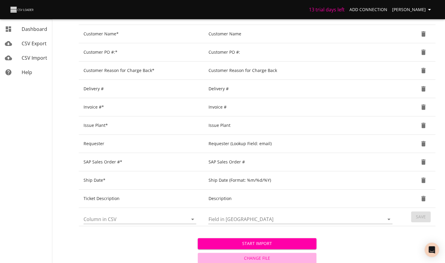
click at [247, 256] on span "Change File" at bounding box center [257, 259] width 114 height 8
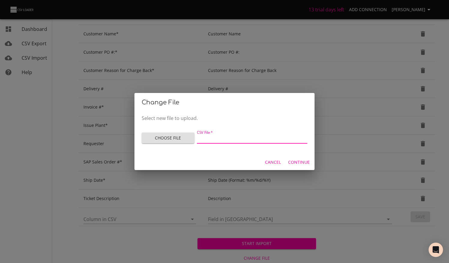
click at [247, 138] on input "CSV File   *" at bounding box center [252, 139] width 111 height 9
type input "Zendesk test [DATE].csv"
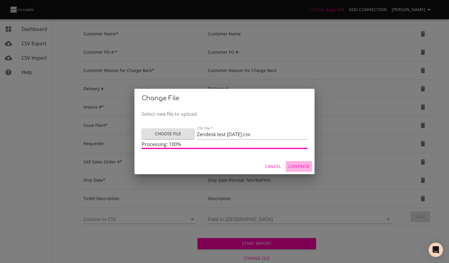
click at [301, 165] on span "Continue" at bounding box center [299, 167] width 22 height 8
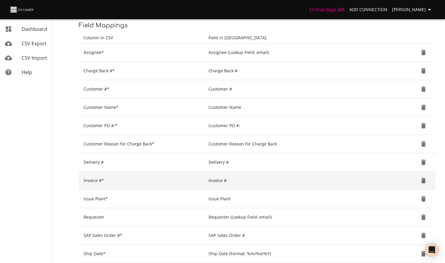
scroll to position [120, 0]
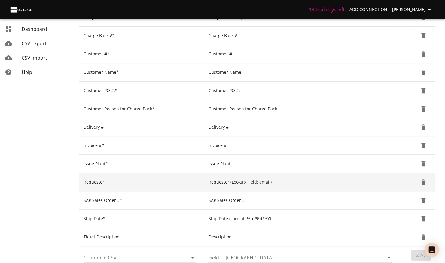
click at [330, 181] on td "Requester (Lookup Field: email)" at bounding box center [301, 182] width 196 height 18
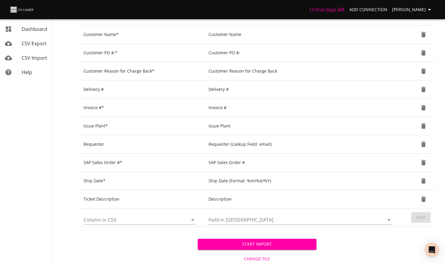
scroll to position [159, 0]
click at [261, 241] on span "Start Import" at bounding box center [256, 244] width 109 height 8
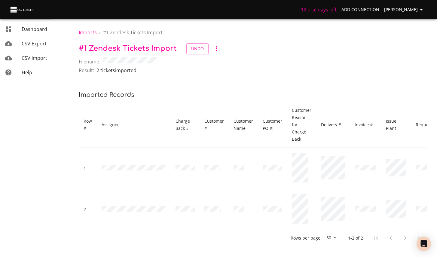
click at [418, 8] on icon "button" at bounding box center [420, 9] width 7 height 7
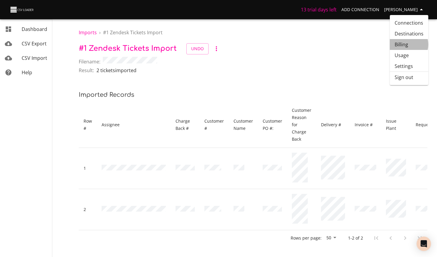
click at [404, 44] on link "Billing" at bounding box center [409, 44] width 38 height 11
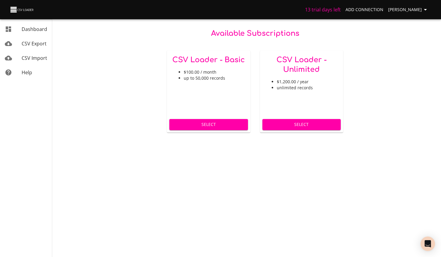
click at [402, 44] on div "Available Subscriptions CSV Loader - Basic $100.00 / month up to 50,000 records…" at bounding box center [255, 81] width 353 height 104
